Goal: Task Accomplishment & Management: Complete application form

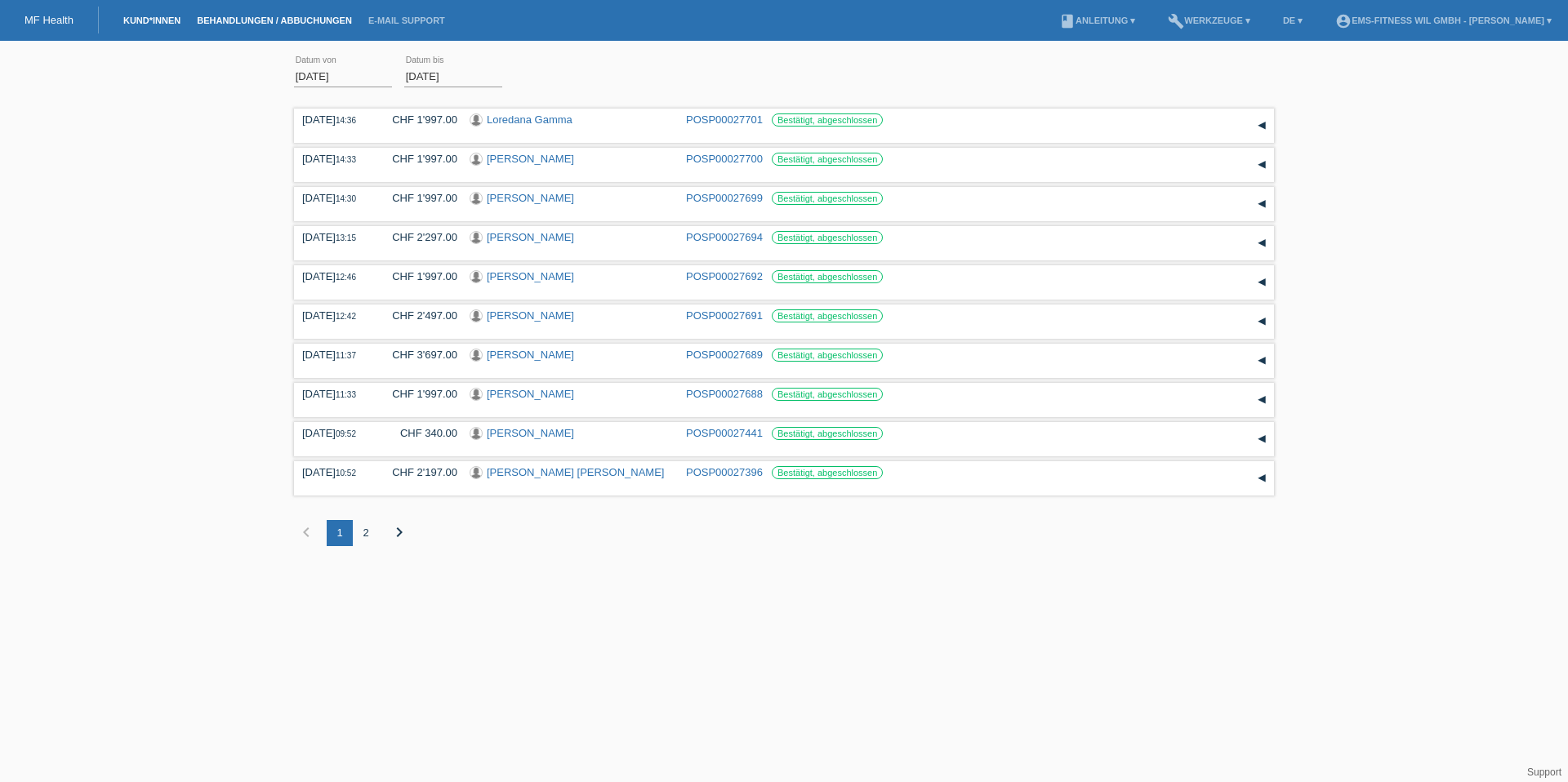
click at [153, 22] on link "Kund*innen" at bounding box center [151, 21] width 73 height 10
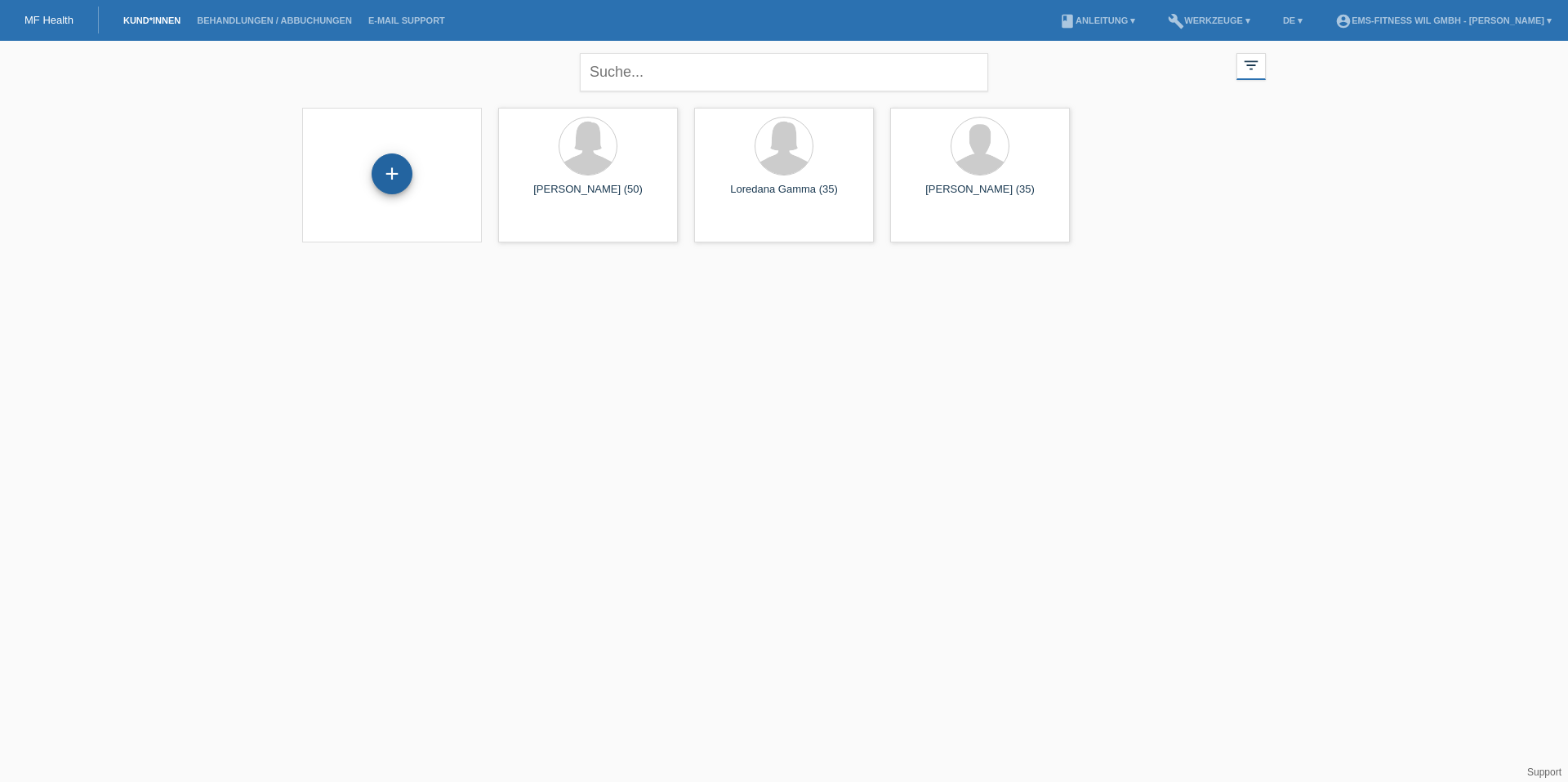
click at [388, 178] on div "+" at bounding box center [392, 173] width 39 height 27
click at [380, 175] on div "+" at bounding box center [392, 173] width 39 height 27
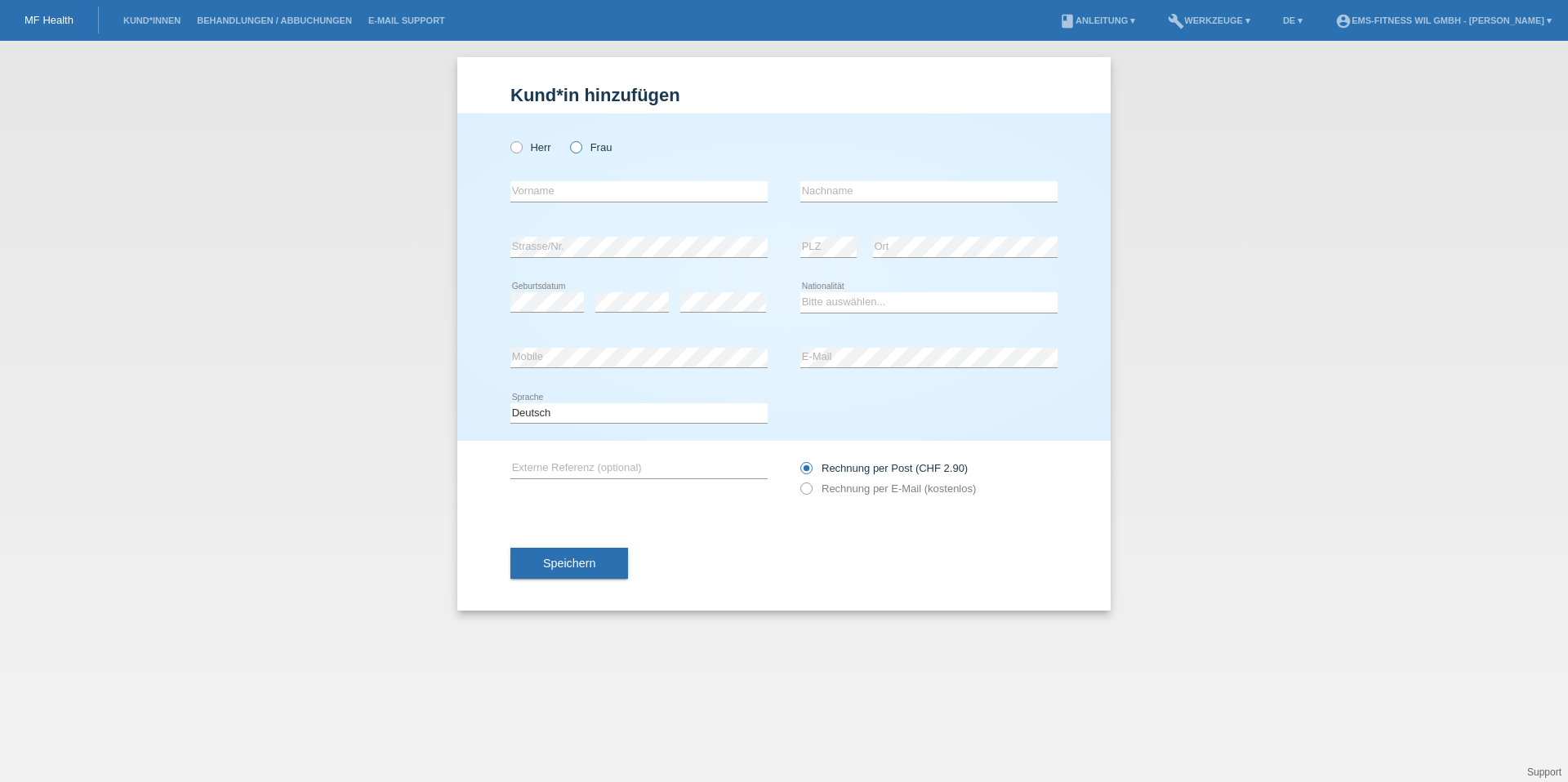
click at [584, 150] on label "Frau" at bounding box center [591, 147] width 42 height 12
click at [580, 150] on input "Frau" at bounding box center [575, 146] width 11 height 11
radio input "true"
click at [578, 186] on input "text" at bounding box center [639, 191] width 257 height 21
type input "[PERSON_NAME]"
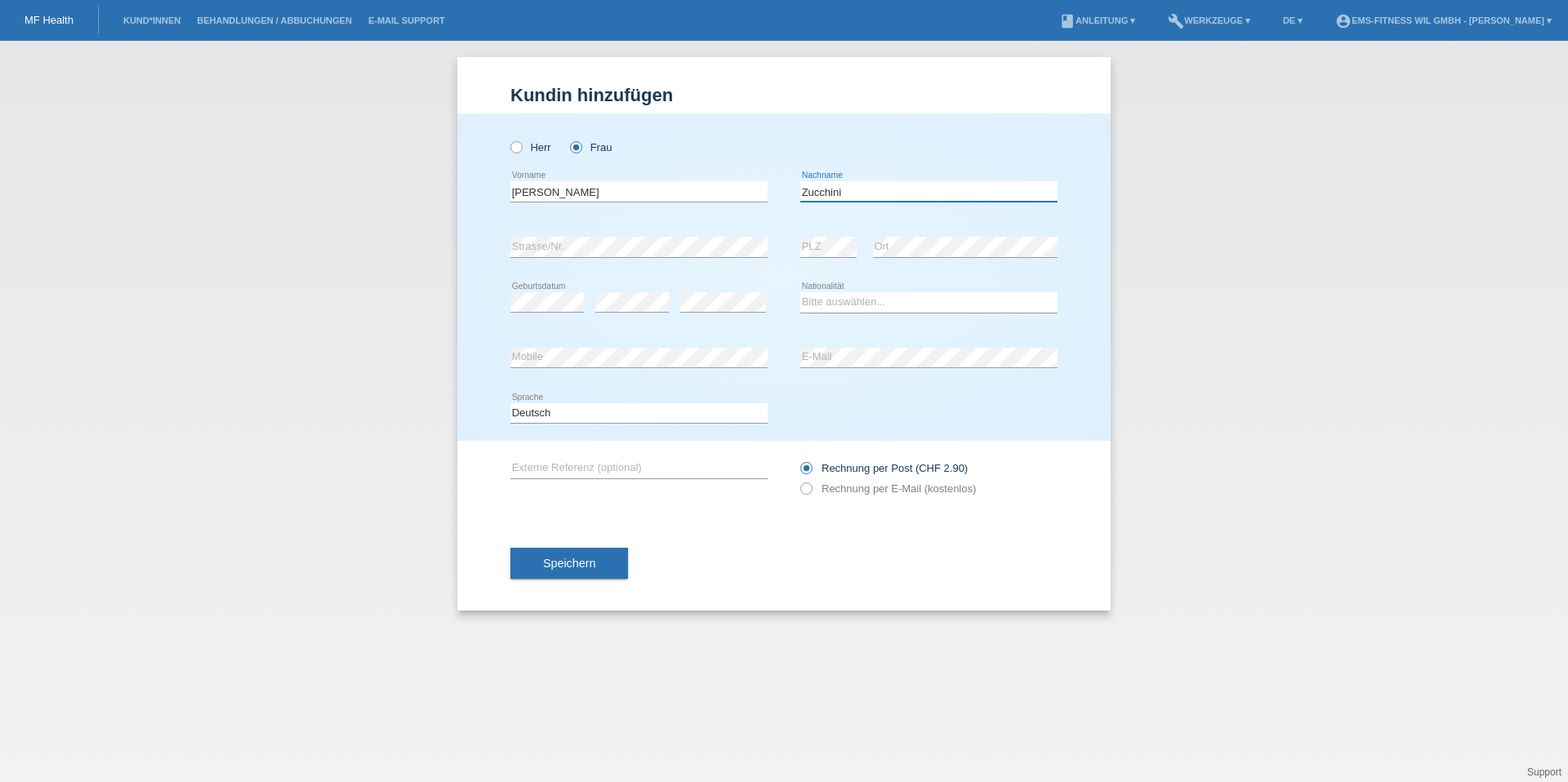
type input "Zucchini"
select select "CH"
click at [561, 573] on button "Speichern" at bounding box center [569, 563] width 117 height 31
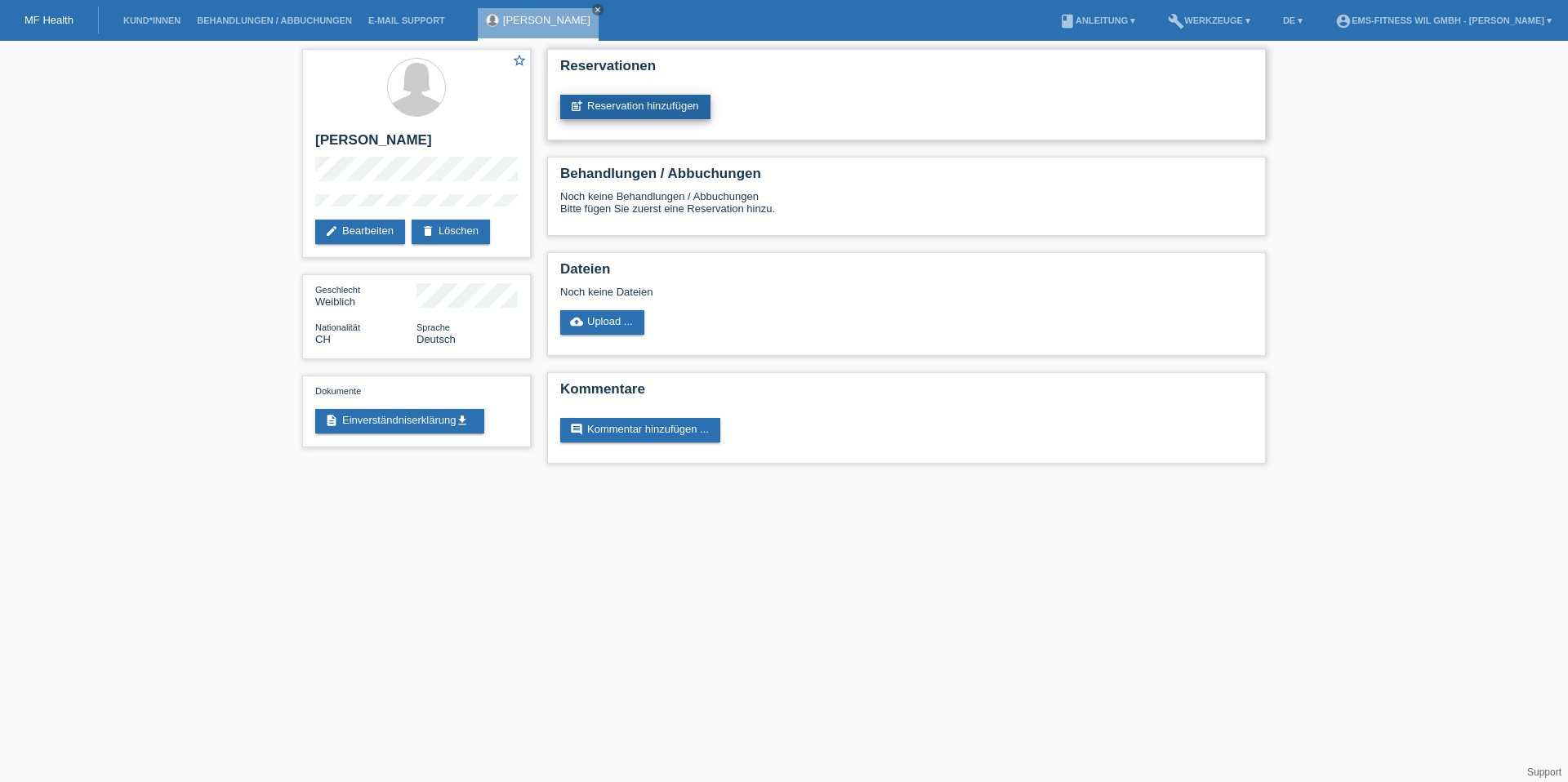
click at [665, 114] on link "post_add Reservation hinzufügen" at bounding box center [635, 106] width 150 height 24
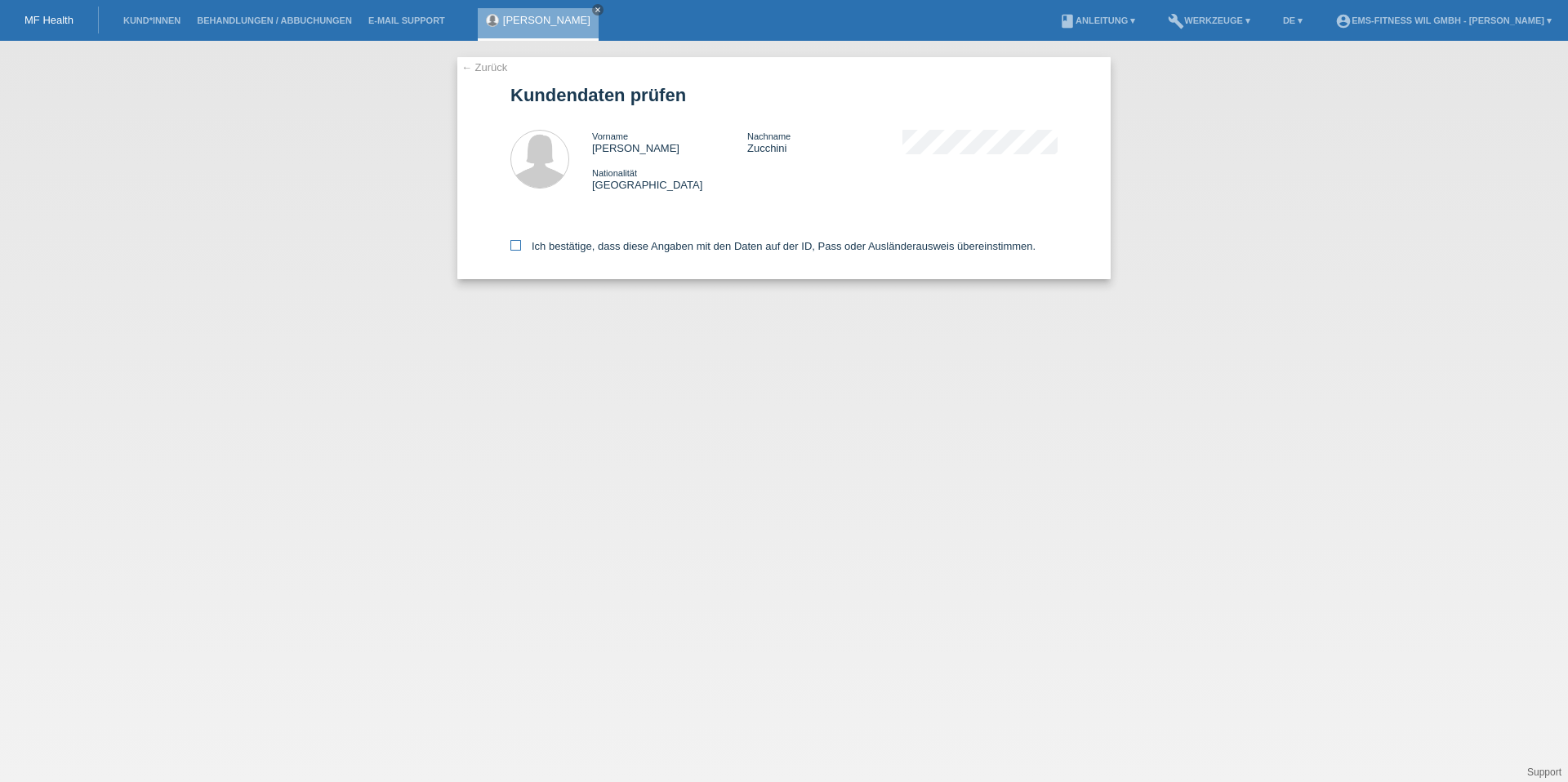
click at [889, 250] on label "Ich bestätige, dass diese Angaben mit den Daten auf der ID, Pass oder Ausländer…" at bounding box center [772, 246] width 525 height 12
click at [521, 250] on input "Ich bestätige, dass diese Angaben mit den Daten auf der ID, Pass oder Ausländer…" at bounding box center [515, 245] width 11 height 11
checkbox input "true"
